Goal: Obtain resource: Download file/media

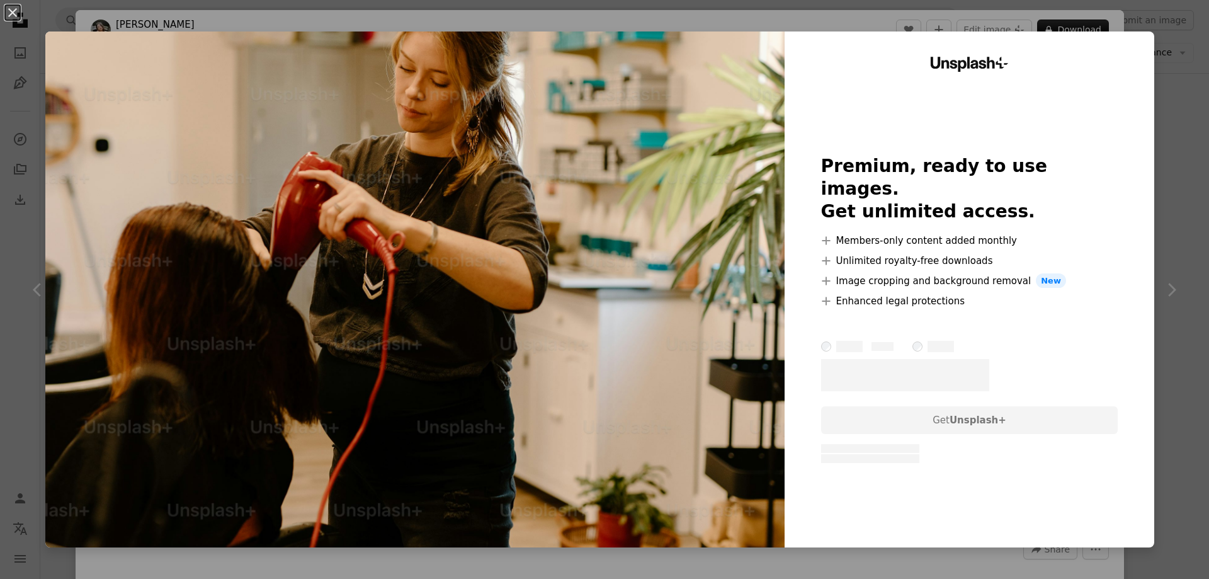
scroll to position [1637, 0]
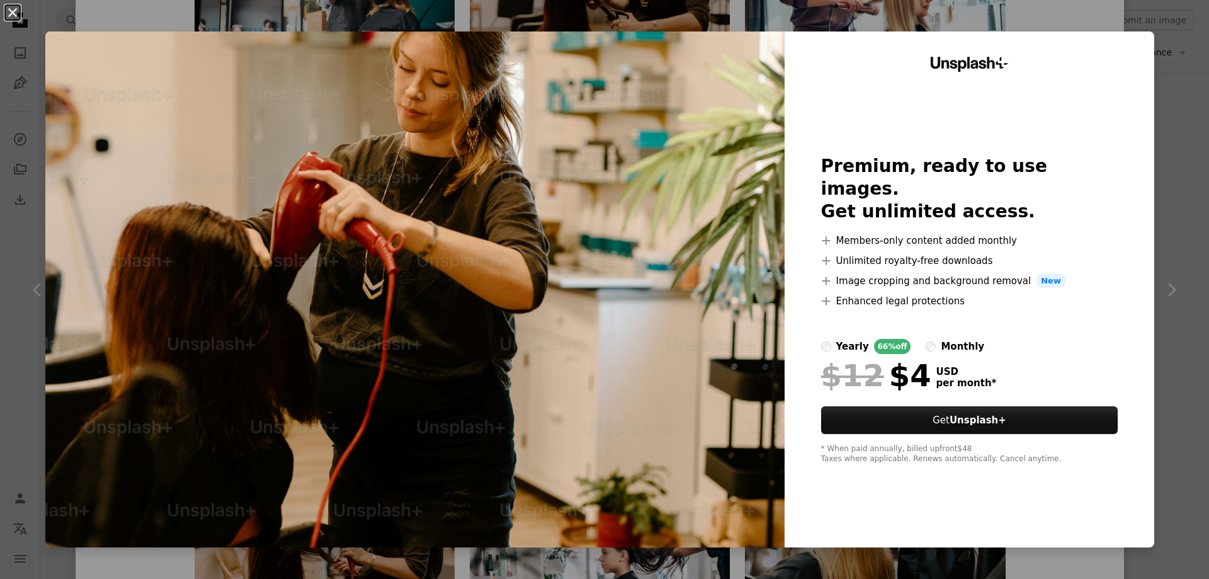
click at [14, 11] on button "An X shape" at bounding box center [12, 12] width 15 height 15
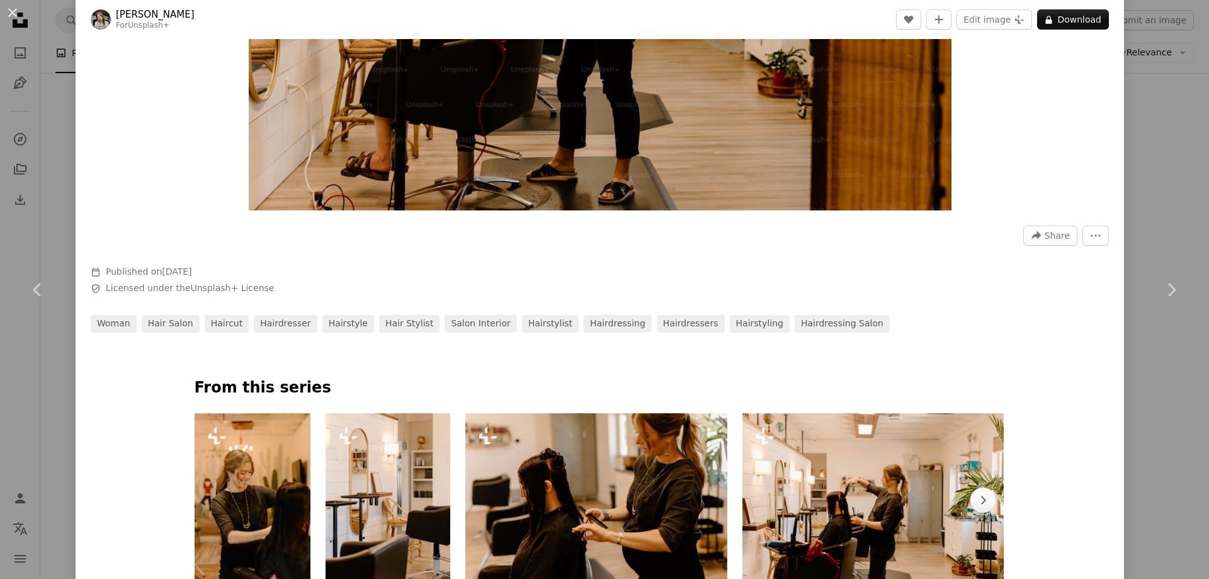
scroll to position [315, 0]
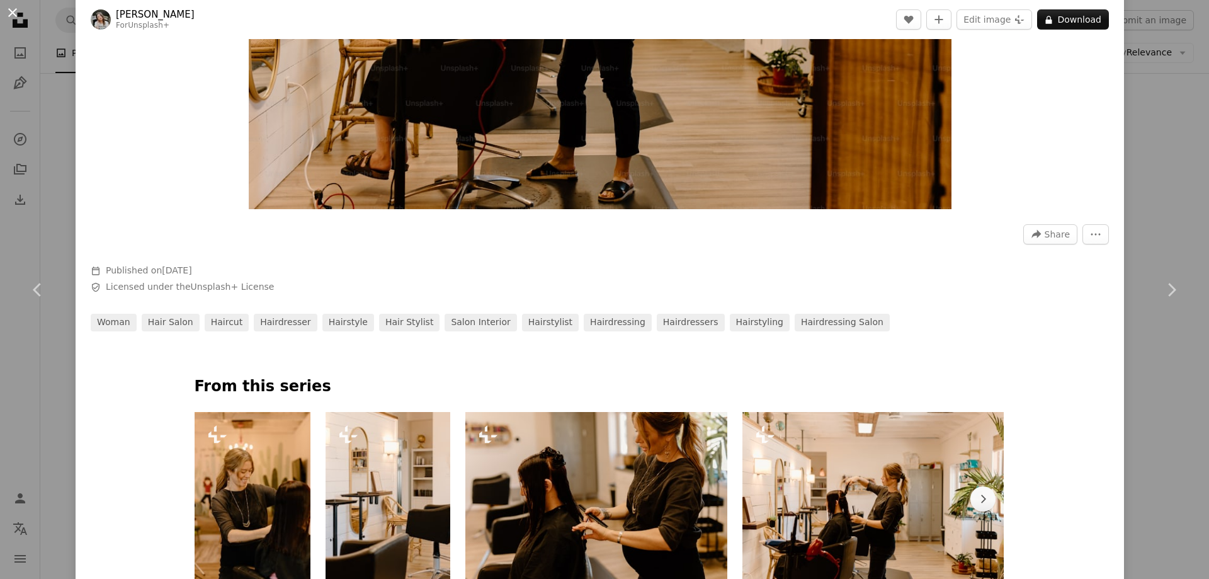
click at [16, 13] on button "An X shape" at bounding box center [12, 12] width 15 height 15
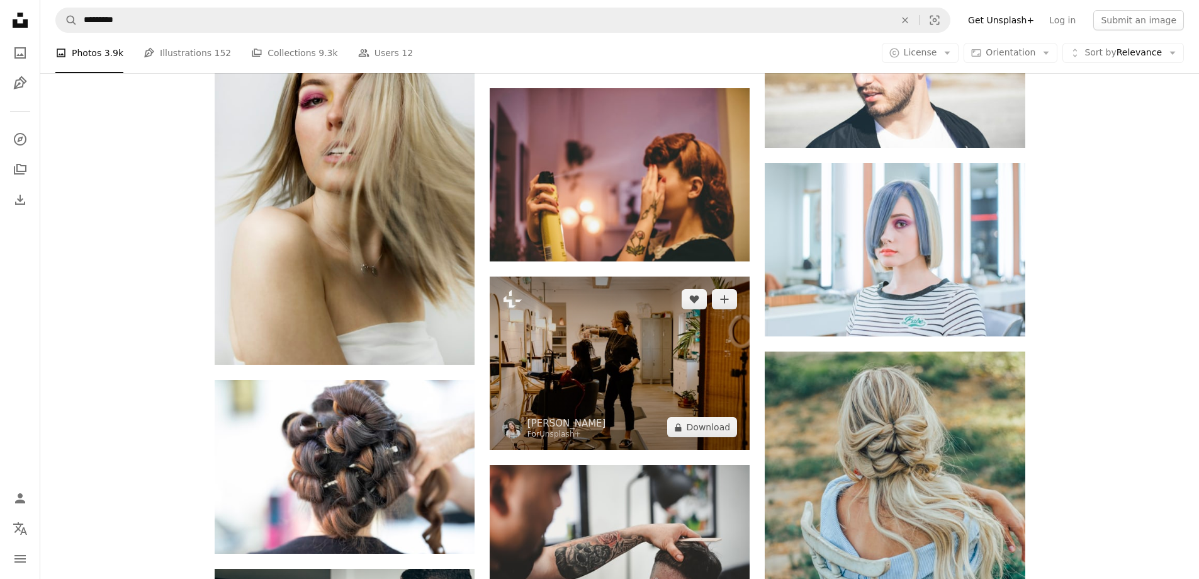
click at [606, 366] on img at bounding box center [620, 362] width 260 height 173
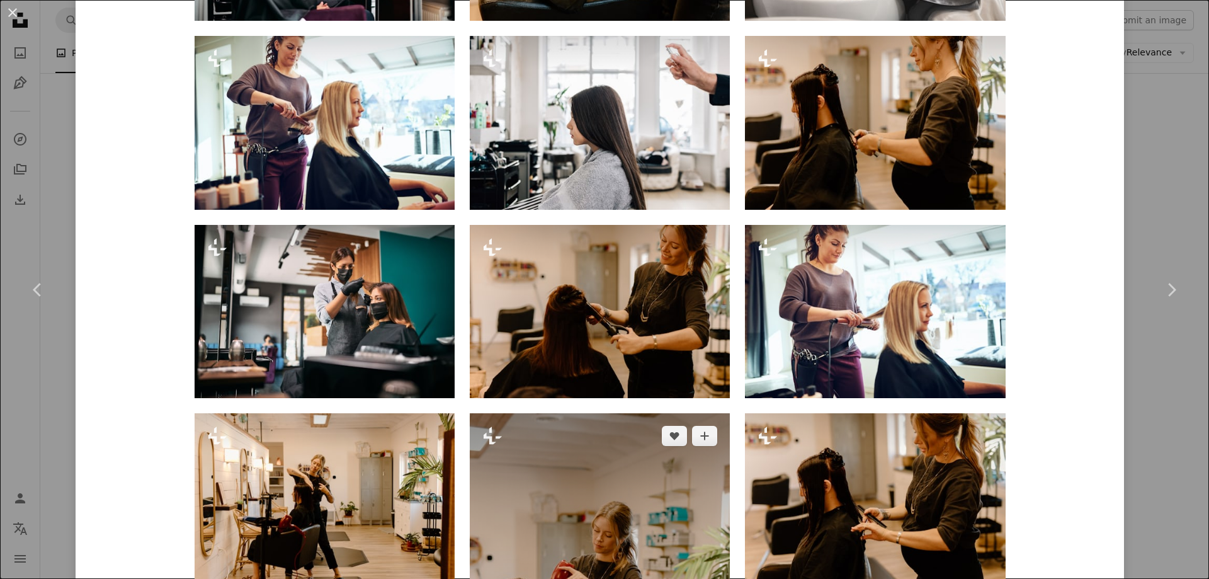
scroll to position [1385, 0]
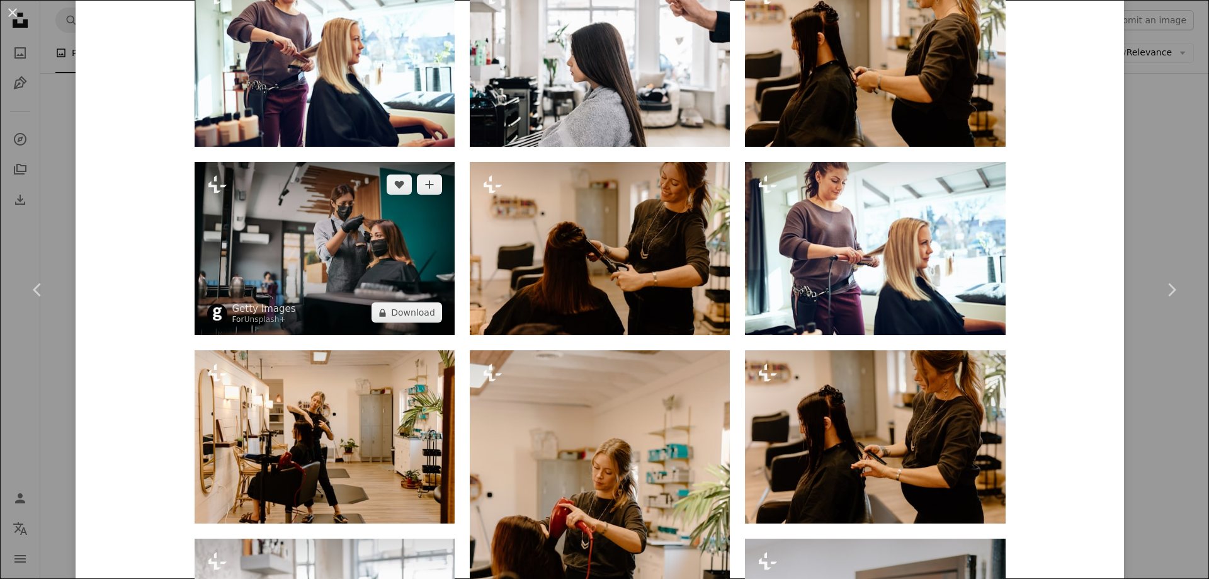
click at [344, 274] on img at bounding box center [325, 248] width 260 height 173
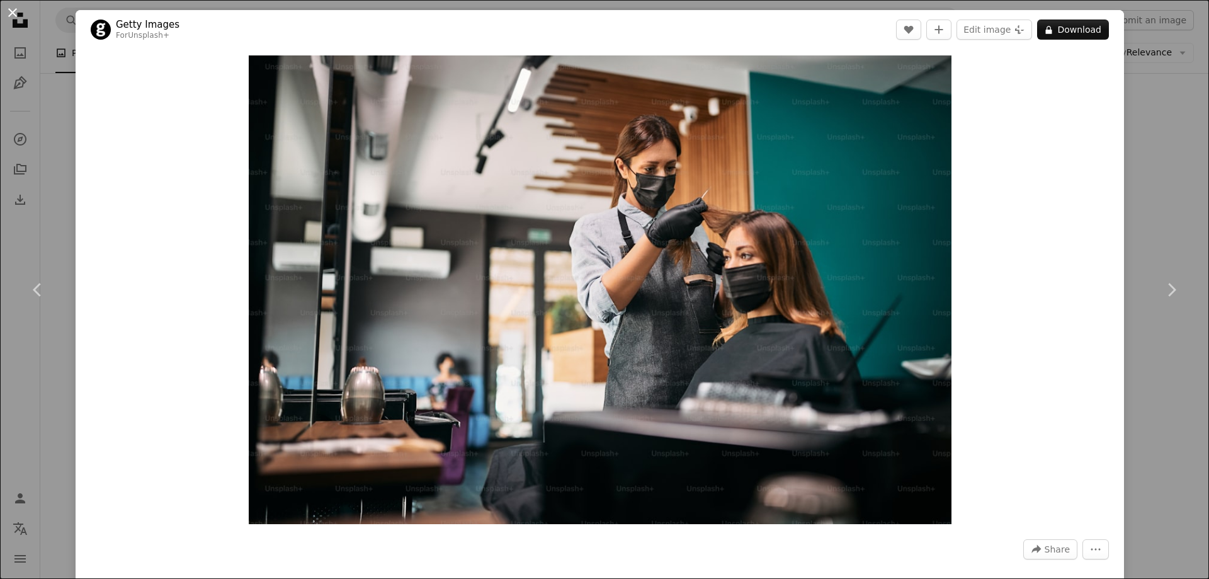
click at [8, 9] on button "An X shape" at bounding box center [12, 12] width 15 height 15
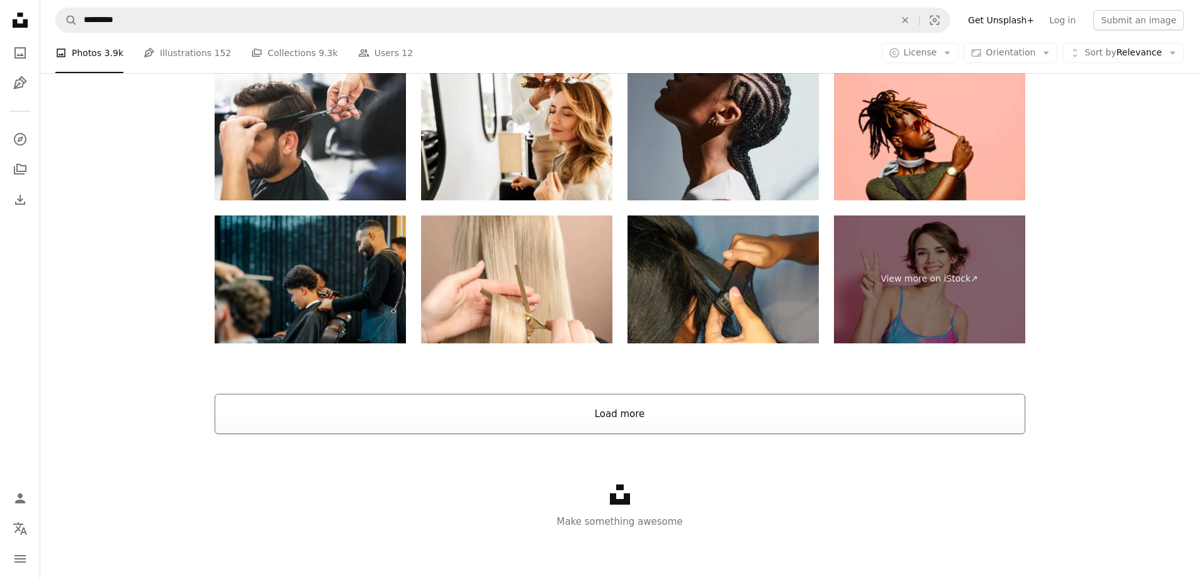
click at [624, 422] on button "Load more" at bounding box center [620, 413] width 811 height 40
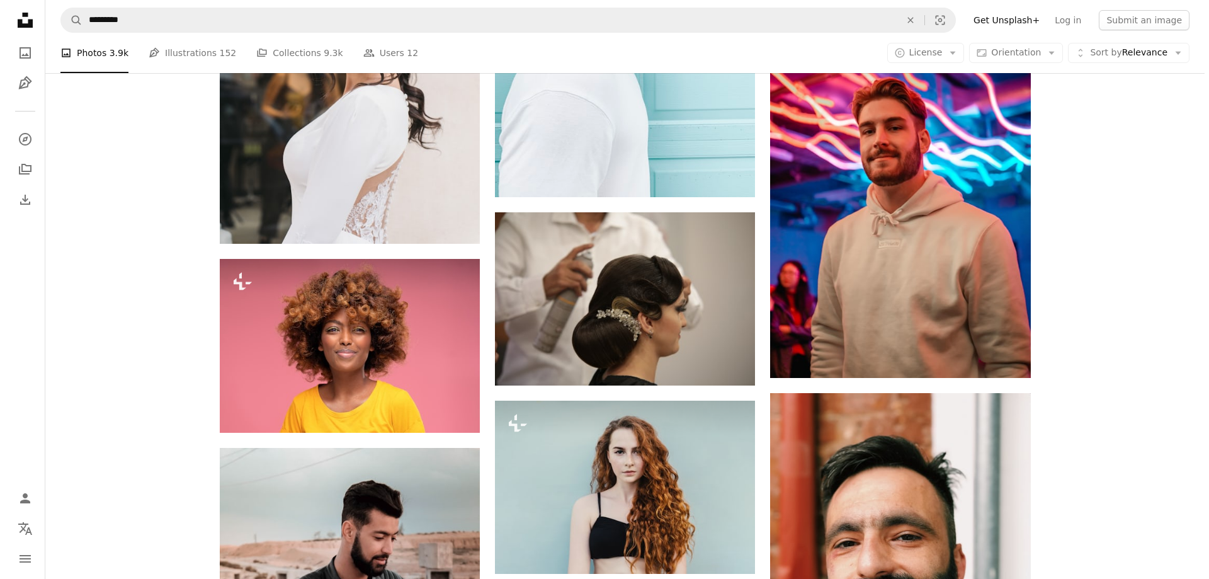
scroll to position [5483, 0]
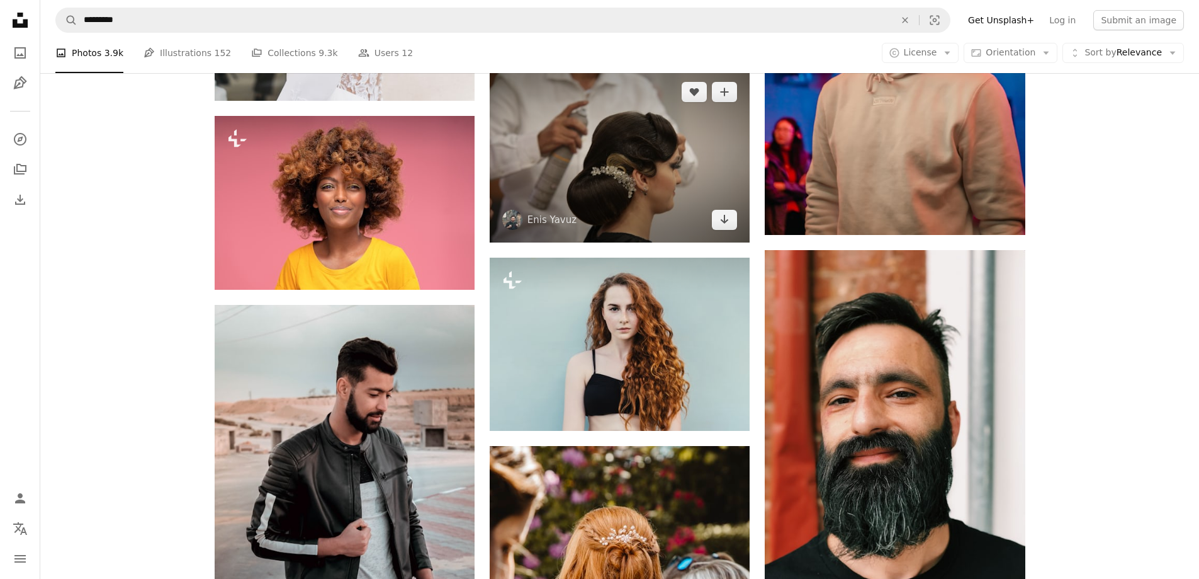
click at [601, 150] on img at bounding box center [620, 155] width 260 height 173
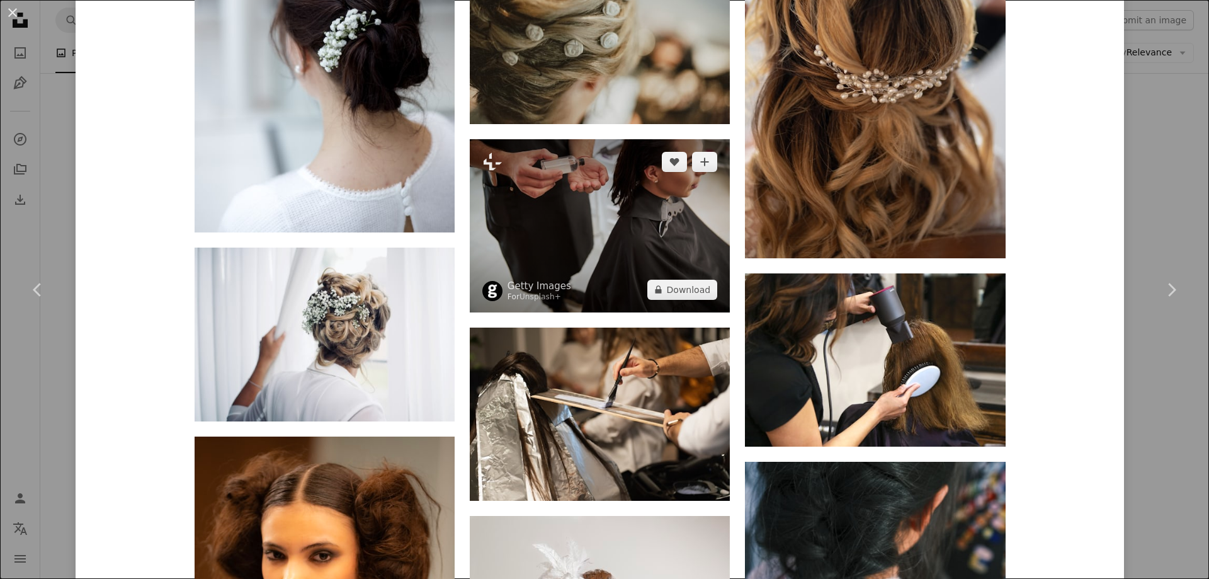
scroll to position [2392, 0]
